Goal: Information Seeking & Learning: Check status

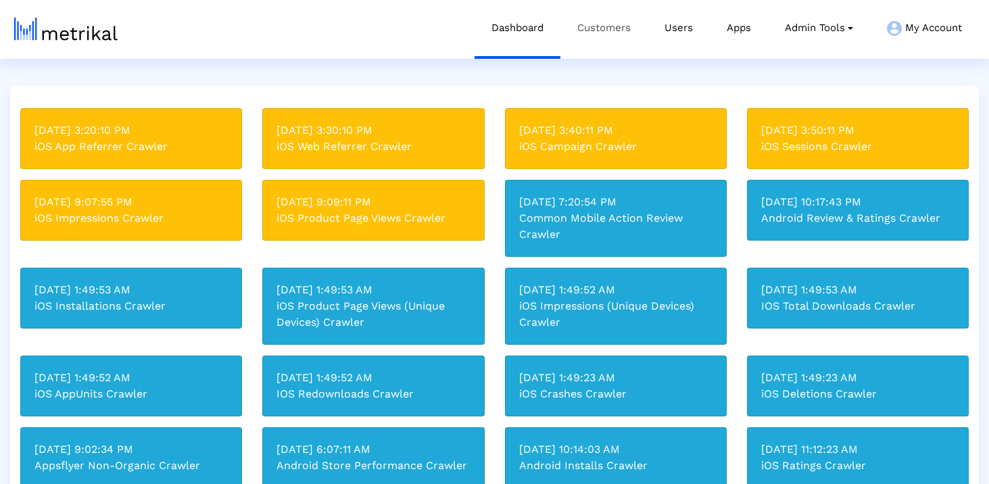
click at [616, 28] on link "Customers" at bounding box center [603, 28] width 87 height 56
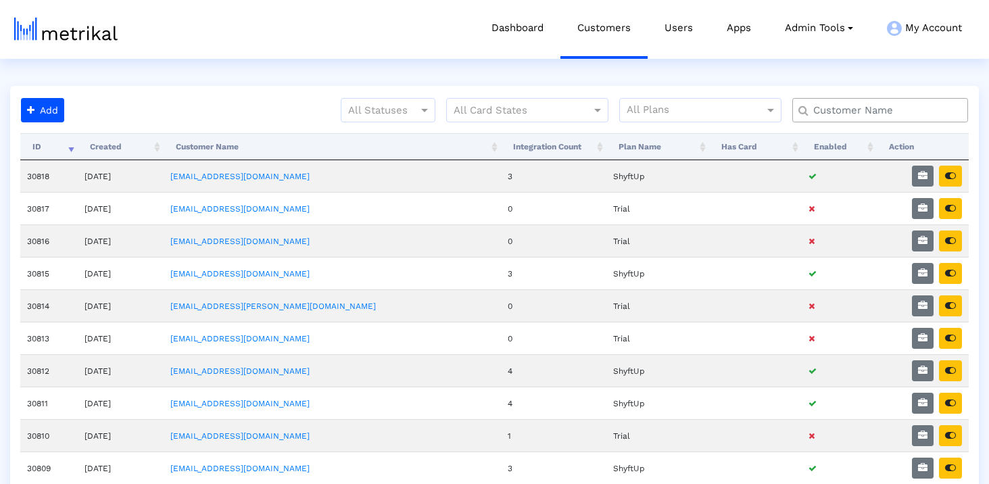
click at [849, 105] on input "text" at bounding box center [883, 110] width 159 height 14
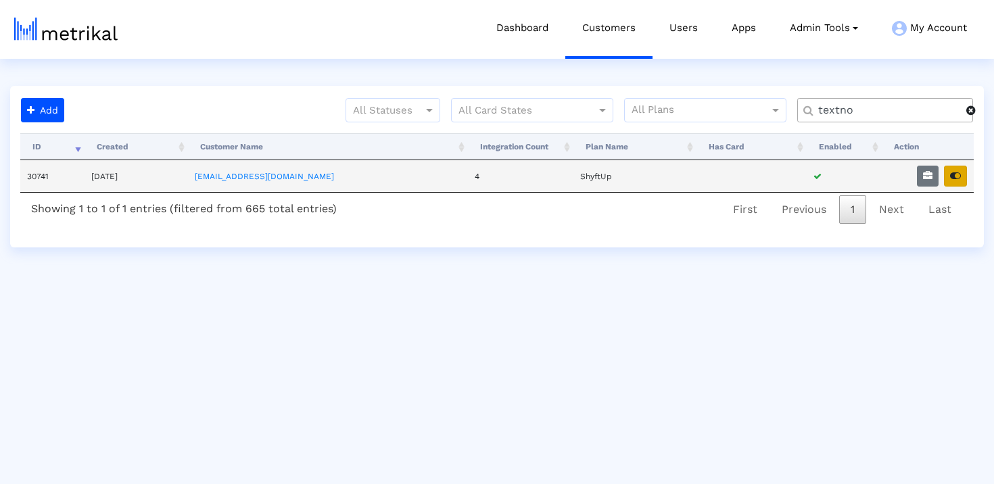
type input "textno"
click at [959, 176] on icon "button" at bounding box center [955, 175] width 11 height 9
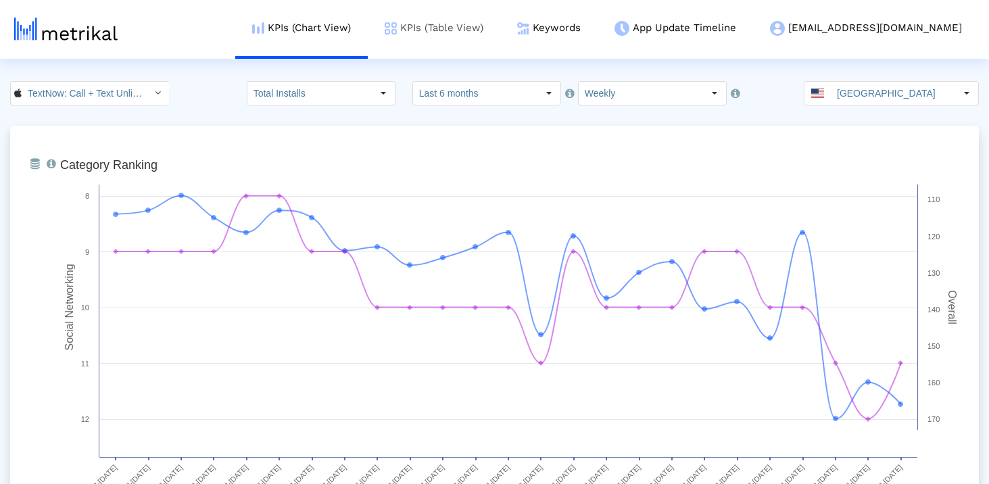
click at [500, 19] on link "KPIs (Table View)" at bounding box center [434, 28] width 132 height 56
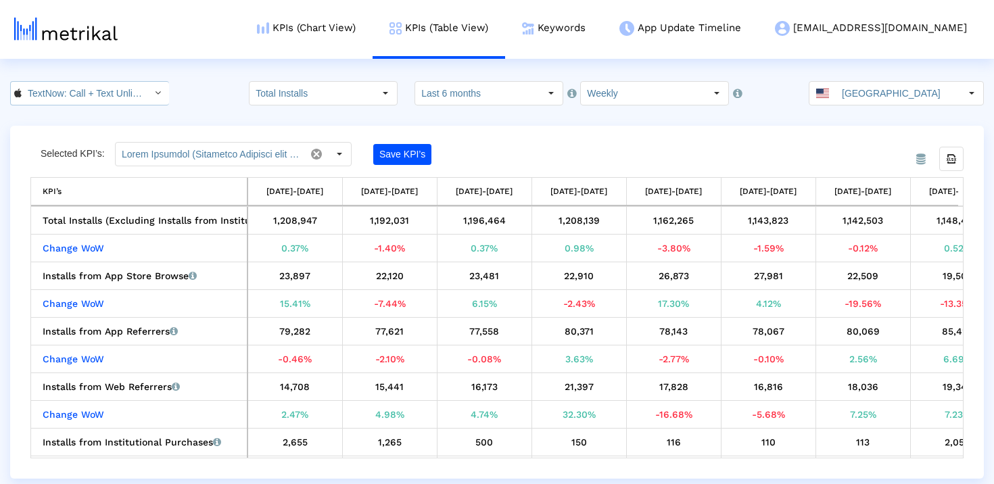
click at [68, 85] on input "TextNow: Call + Text Unlimited < 314716233 >" at bounding box center [83, 93] width 122 height 23
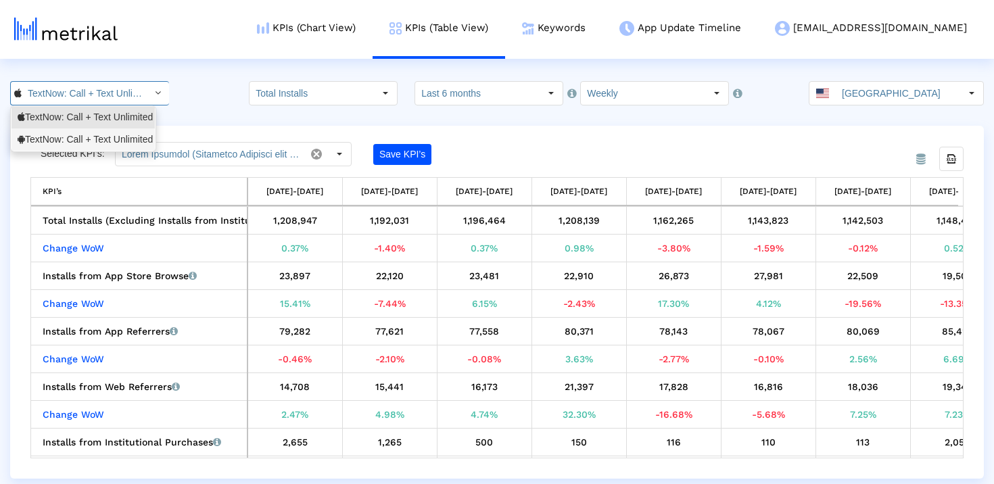
click at [77, 133] on div "TextNow: Call + Text Unlimited <com.enflick.android.TextNow>" at bounding box center [83, 139] width 131 height 13
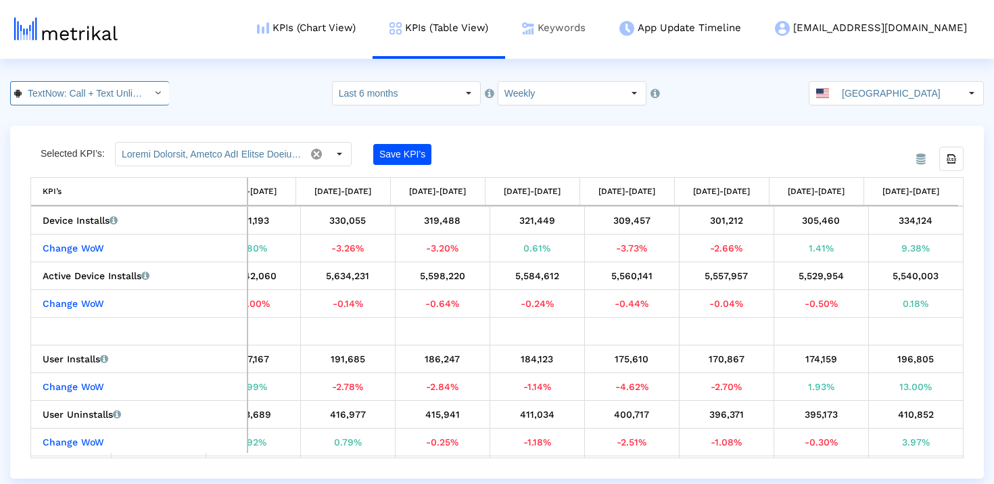
scroll to position [0, 170]
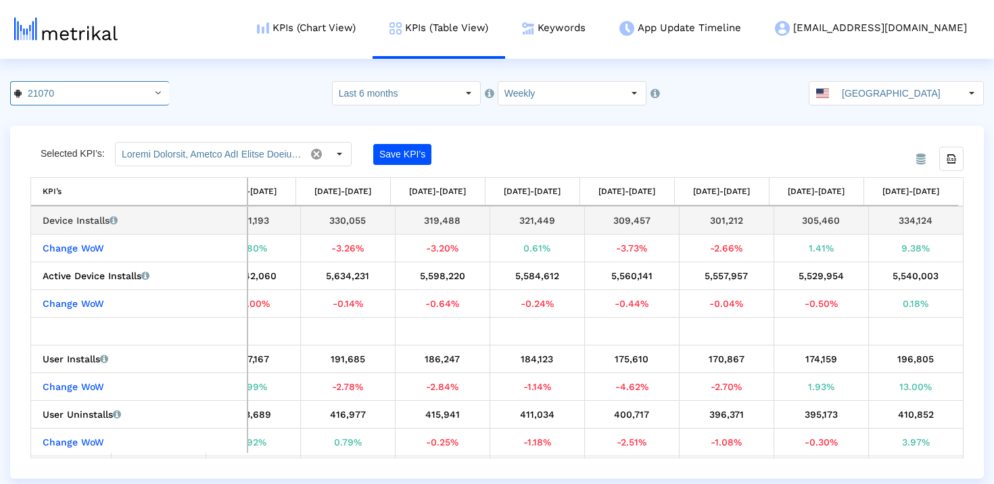
click at [907, 222] on div "334,124" at bounding box center [915, 221] width 85 height 18
copy div "334,124"
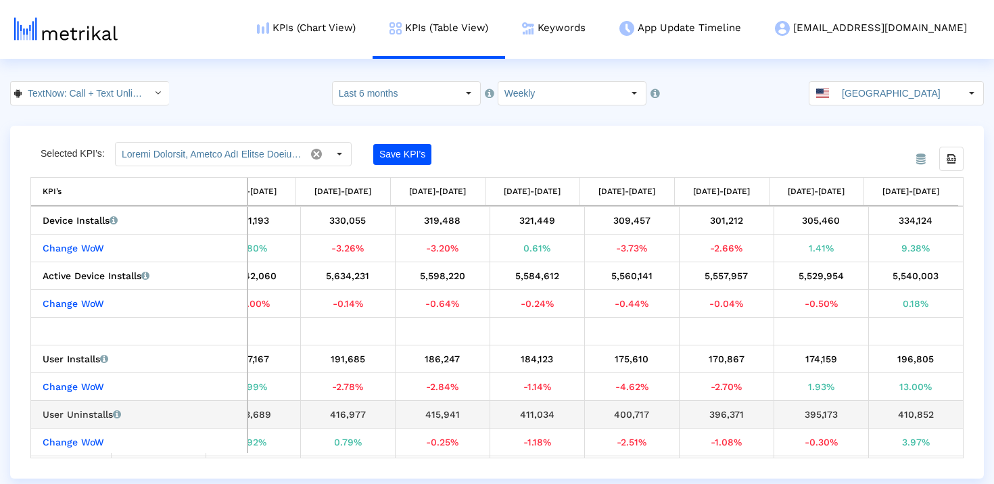
click at [890, 412] on div "410,852" at bounding box center [915, 415] width 85 height 18
copy tbody "410,852 Change WoW"
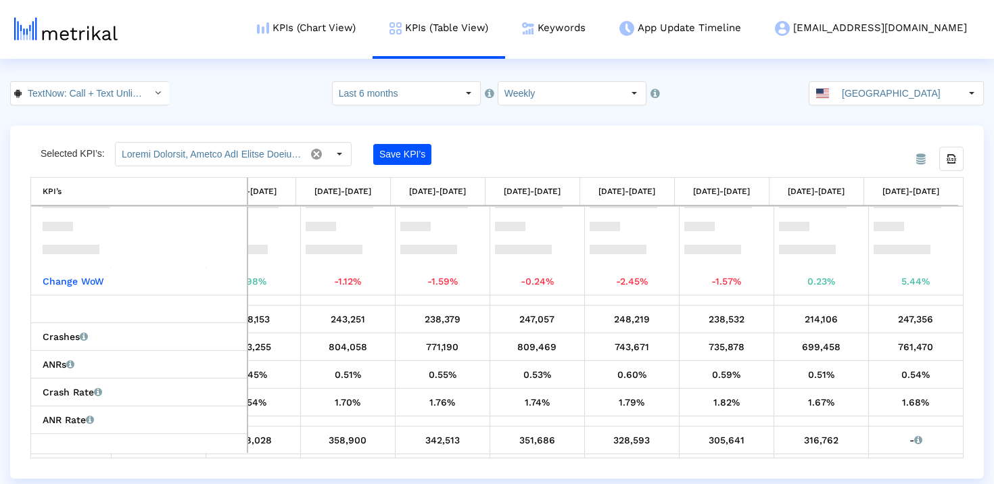
scroll to position [275, 0]
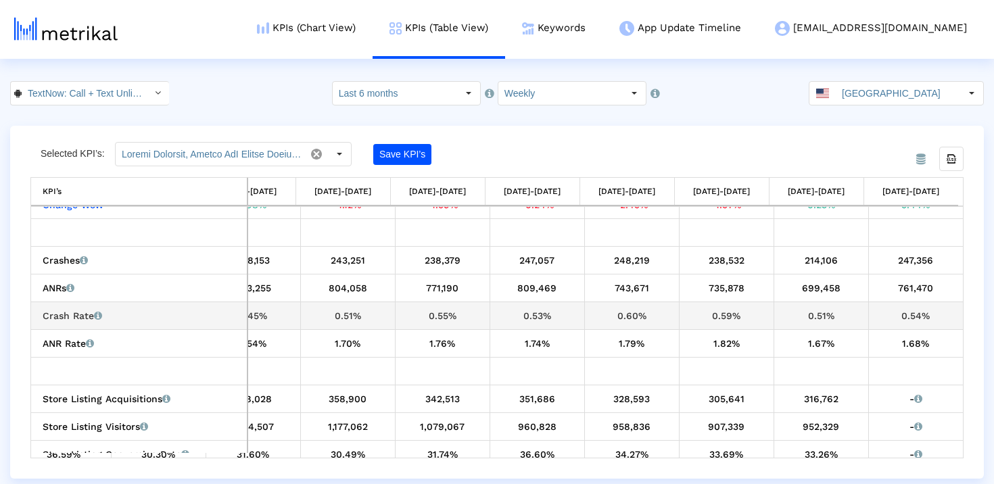
click at [909, 316] on div "0.54%" at bounding box center [915, 316] width 85 height 18
copy tbody "0.54% ANR Rate ANRs per Device Install as a percentage"
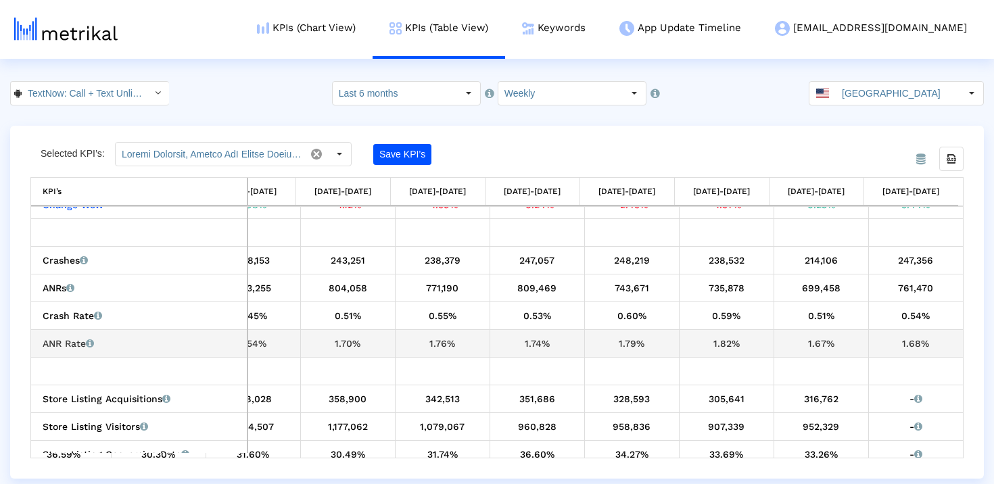
click at [904, 335] on div "1.68%" at bounding box center [915, 344] width 85 height 18
copy tbody "1.68%"
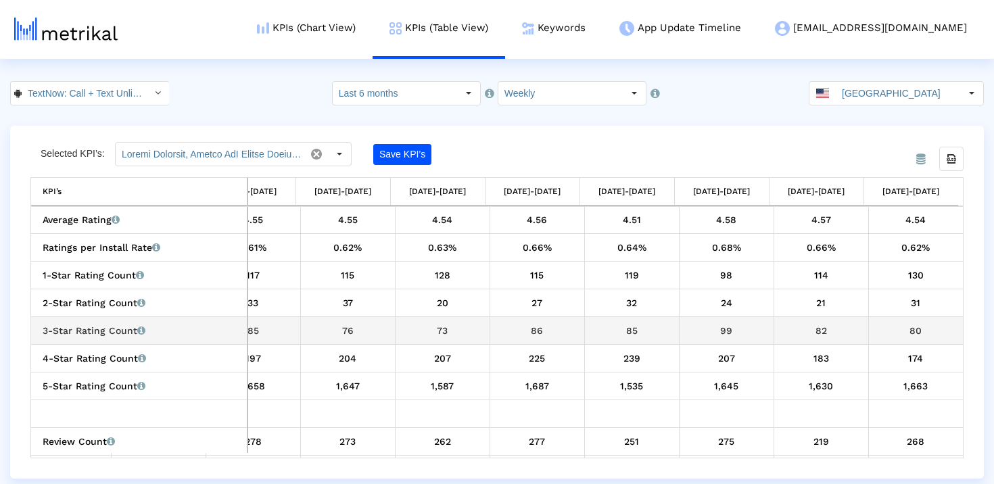
scroll to position [0, 0]
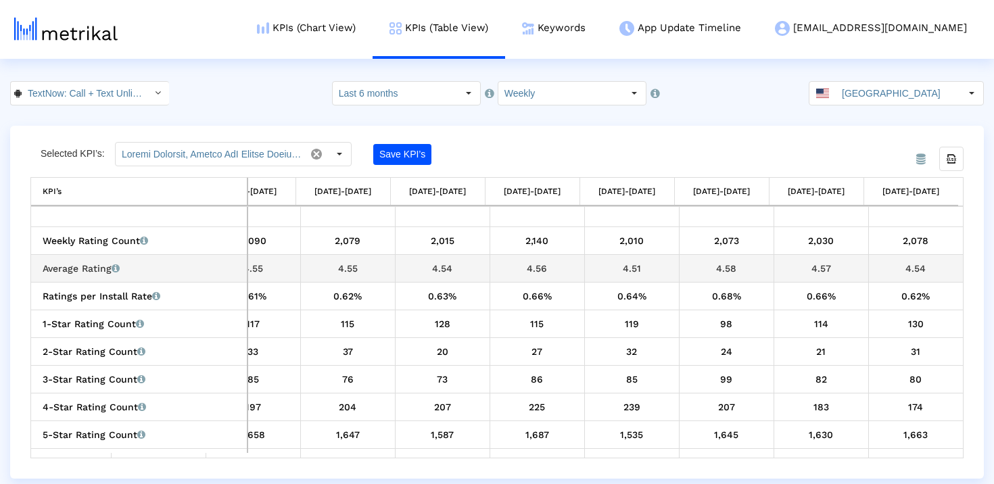
click at [909, 274] on div "4.54" at bounding box center [915, 269] width 85 height 18
copy tbody "4.54 Ratings per Install Rate Rating count in that time period divided by the s…"
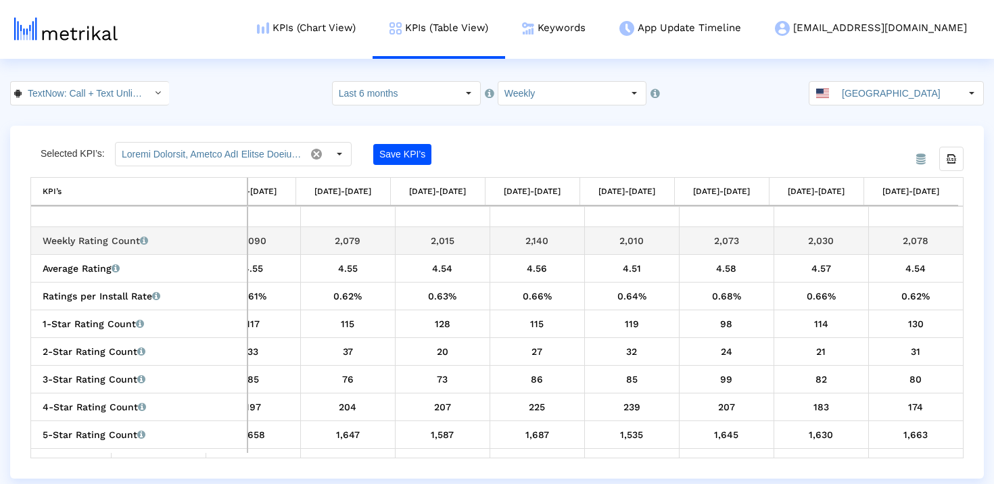
click at [909, 241] on div "2,078" at bounding box center [915, 241] width 85 height 18
copy tbody "2,078 Average Rating Average of star ratings that the app received in that time…"
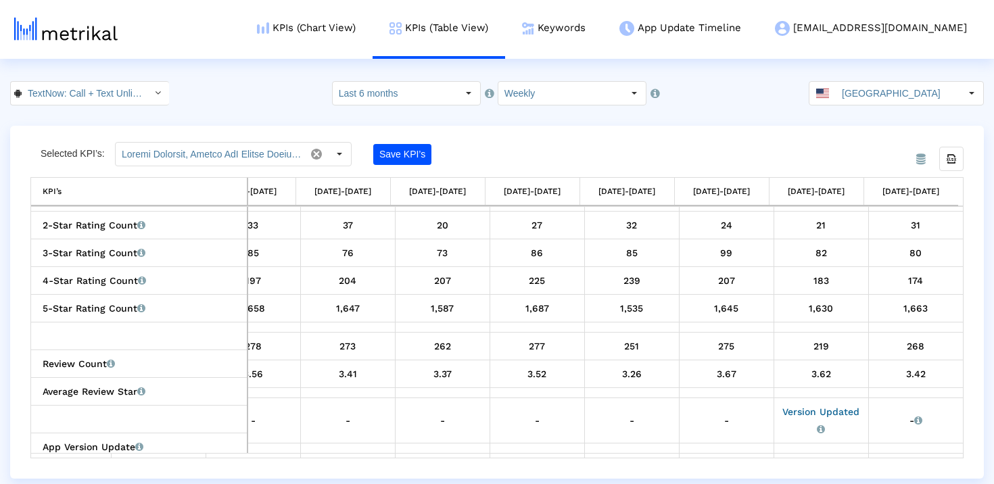
scroll to position [619, 0]
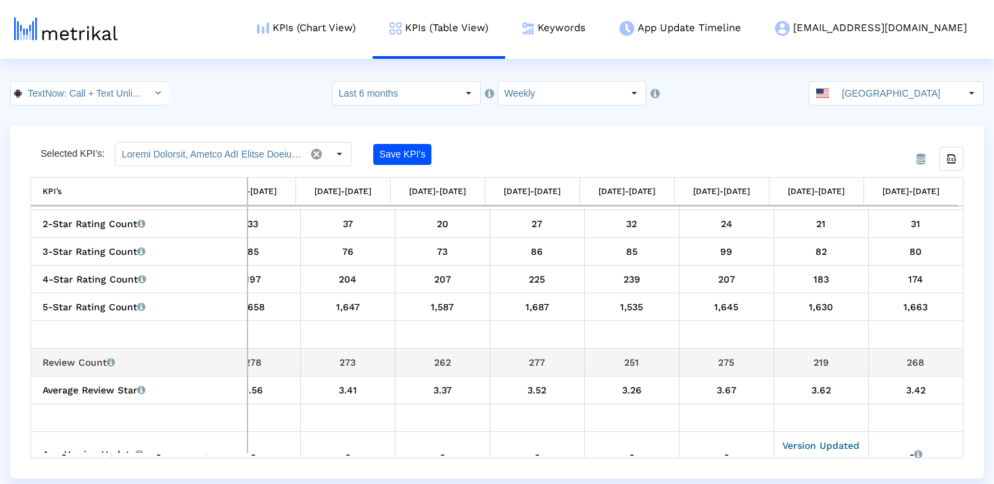
click at [902, 362] on div "268" at bounding box center [915, 363] width 85 height 18
copy tbody "268 Average Review Star Average review score of the app received in that time p…"
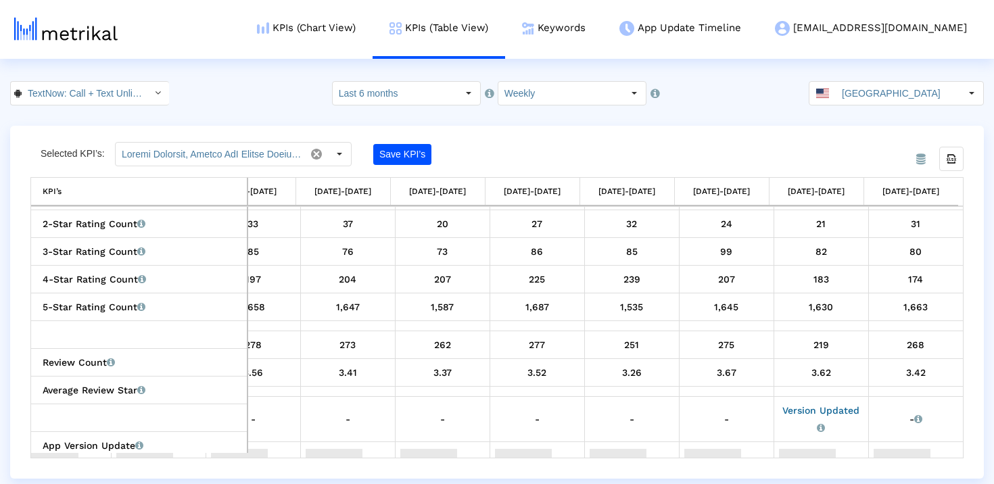
scroll to position [559, 0]
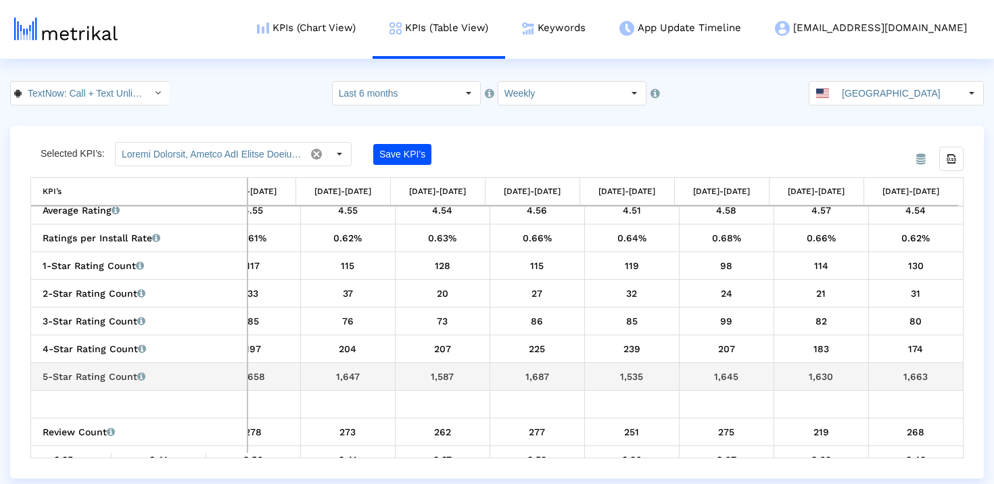
click at [906, 377] on div "1,663" at bounding box center [915, 377] width 85 height 18
copy tbody "1,663"
